Goal: Find specific page/section: Find specific page/section

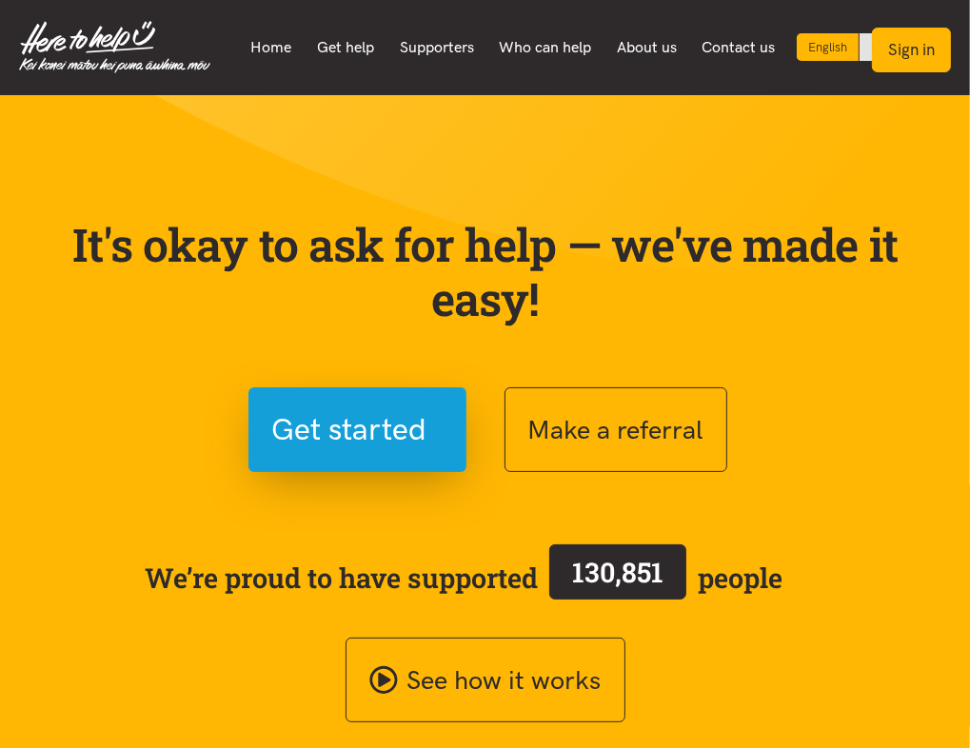
click at [925, 44] on button "Sign in" at bounding box center [911, 50] width 79 height 45
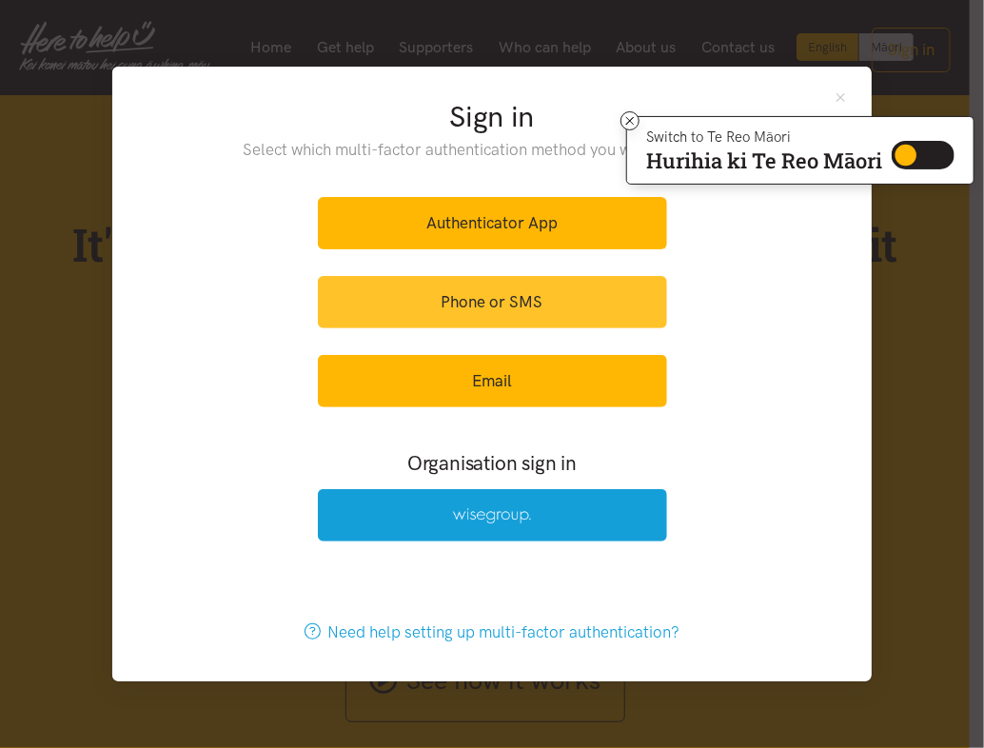
click at [595, 298] on link "Phone or SMS" at bounding box center [492, 302] width 349 height 52
click at [545, 306] on link "Phone or SMS" at bounding box center [492, 302] width 349 height 52
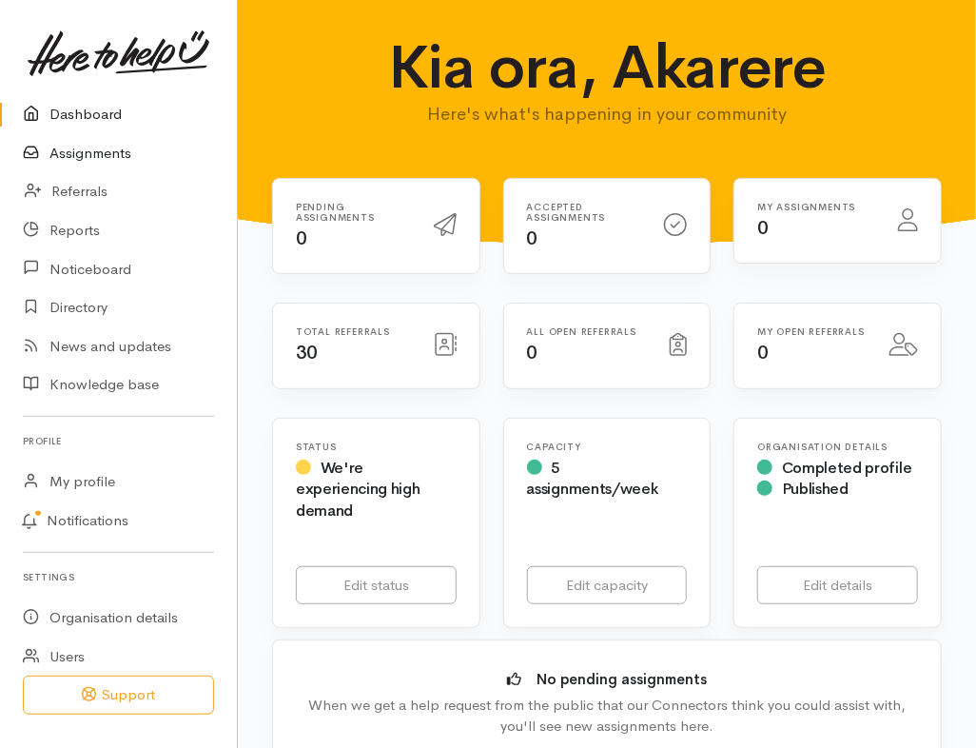
click at [106, 153] on link "Assignments" at bounding box center [118, 153] width 237 height 39
